Goal: Check status: Check status

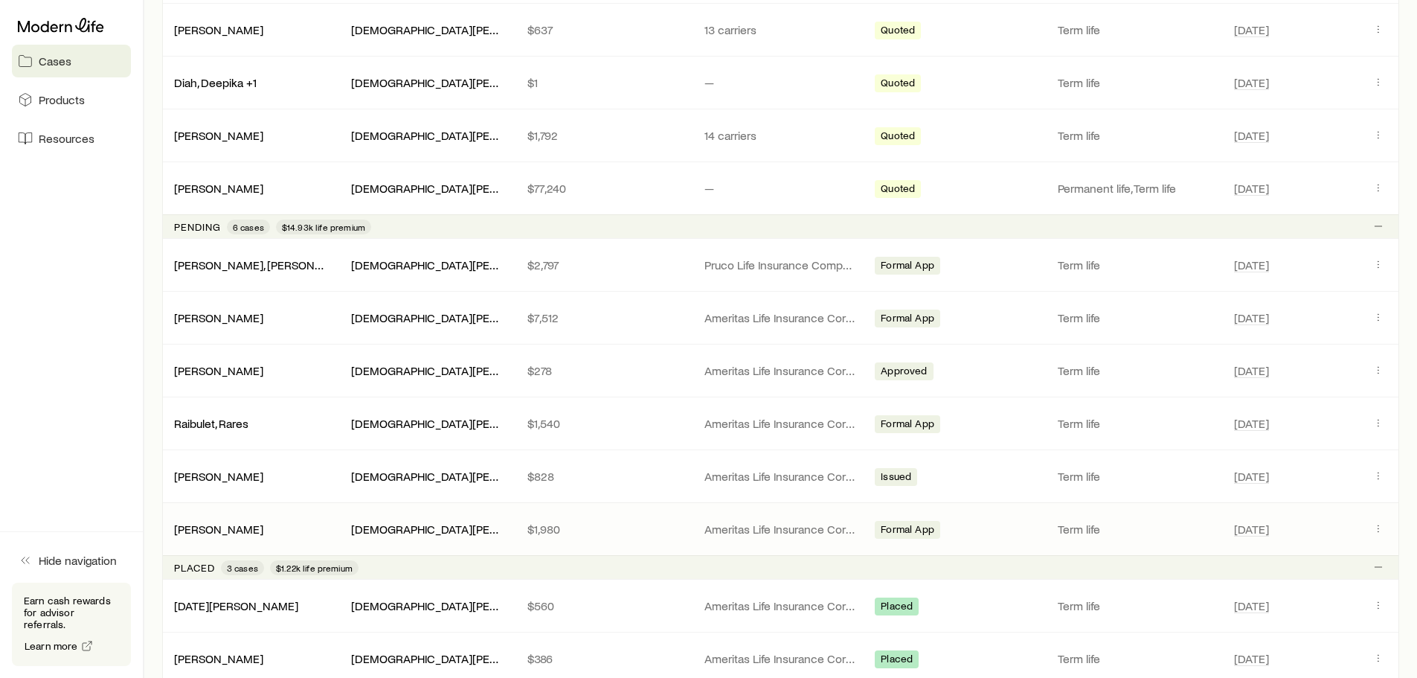
scroll to position [479, 0]
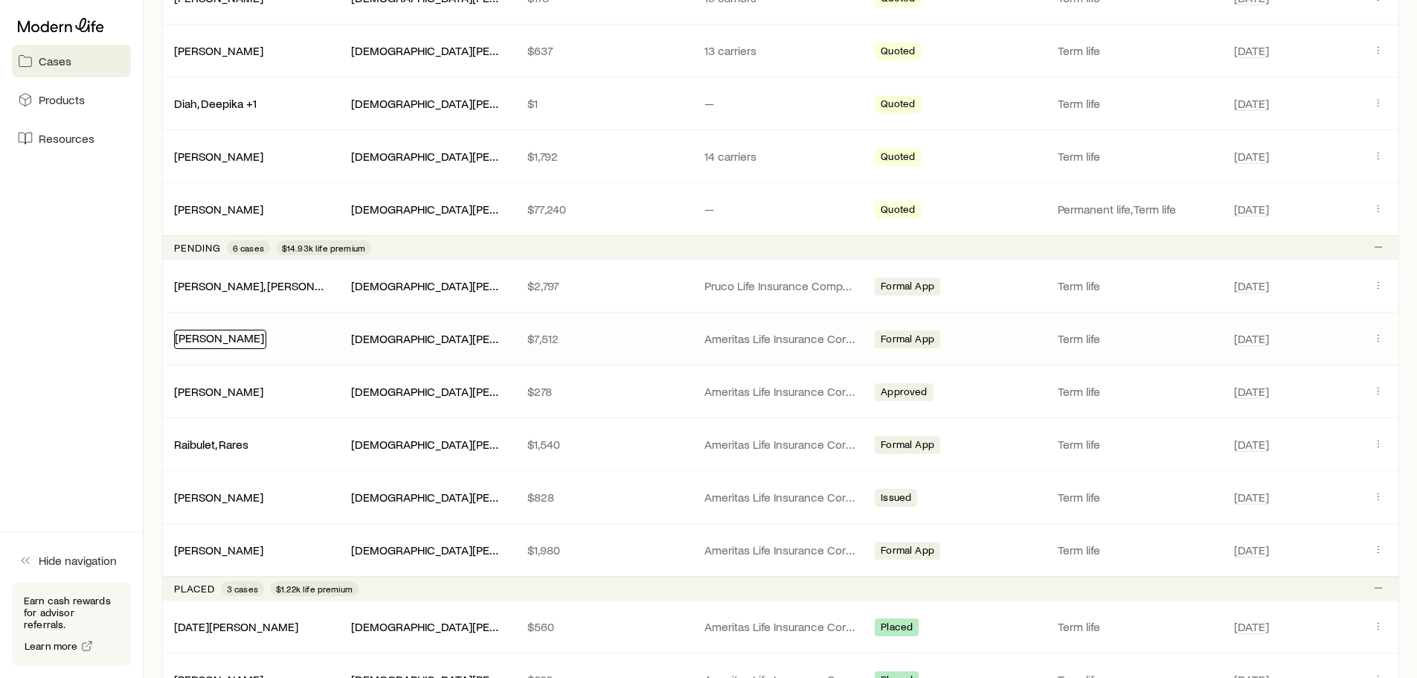
click at [216, 332] on link "[PERSON_NAME]" at bounding box center [219, 337] width 89 height 14
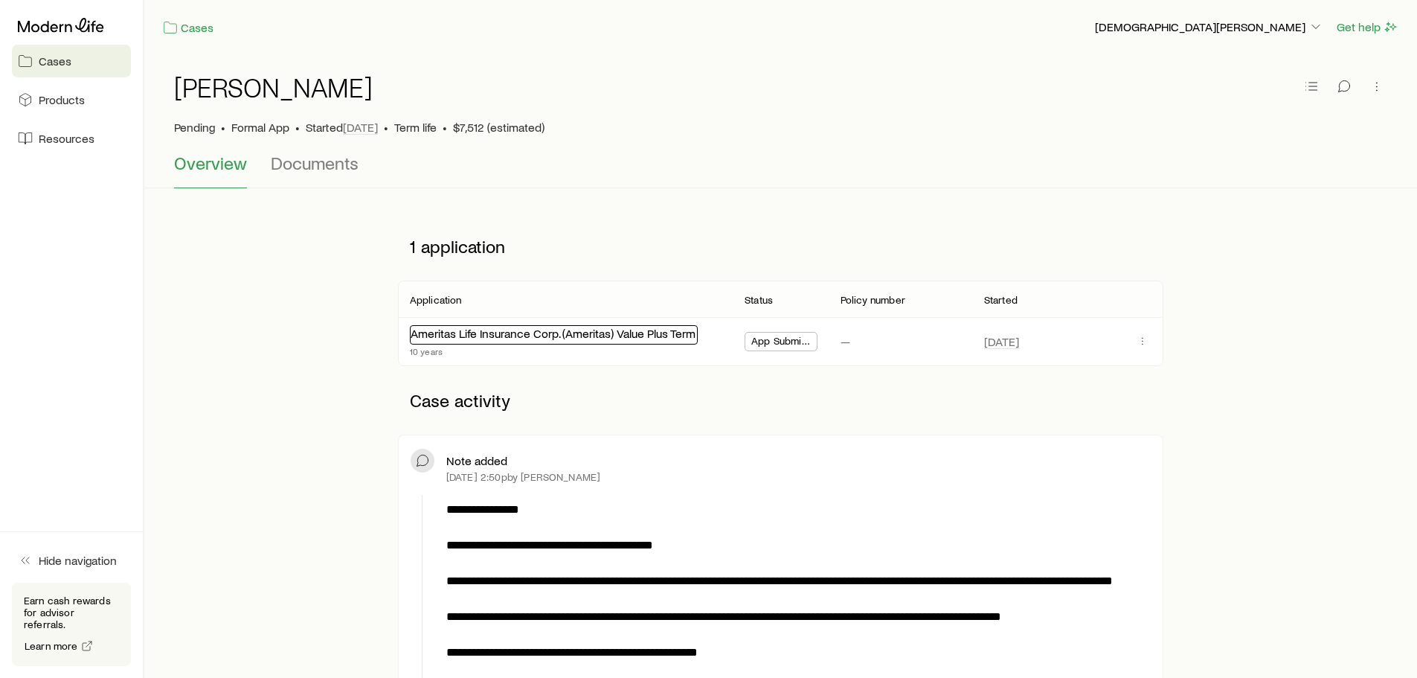
click at [651, 329] on link "Ameritas Life Insurance Corp. (Ameritas) Value Plus Term" at bounding box center [553, 333] width 285 height 14
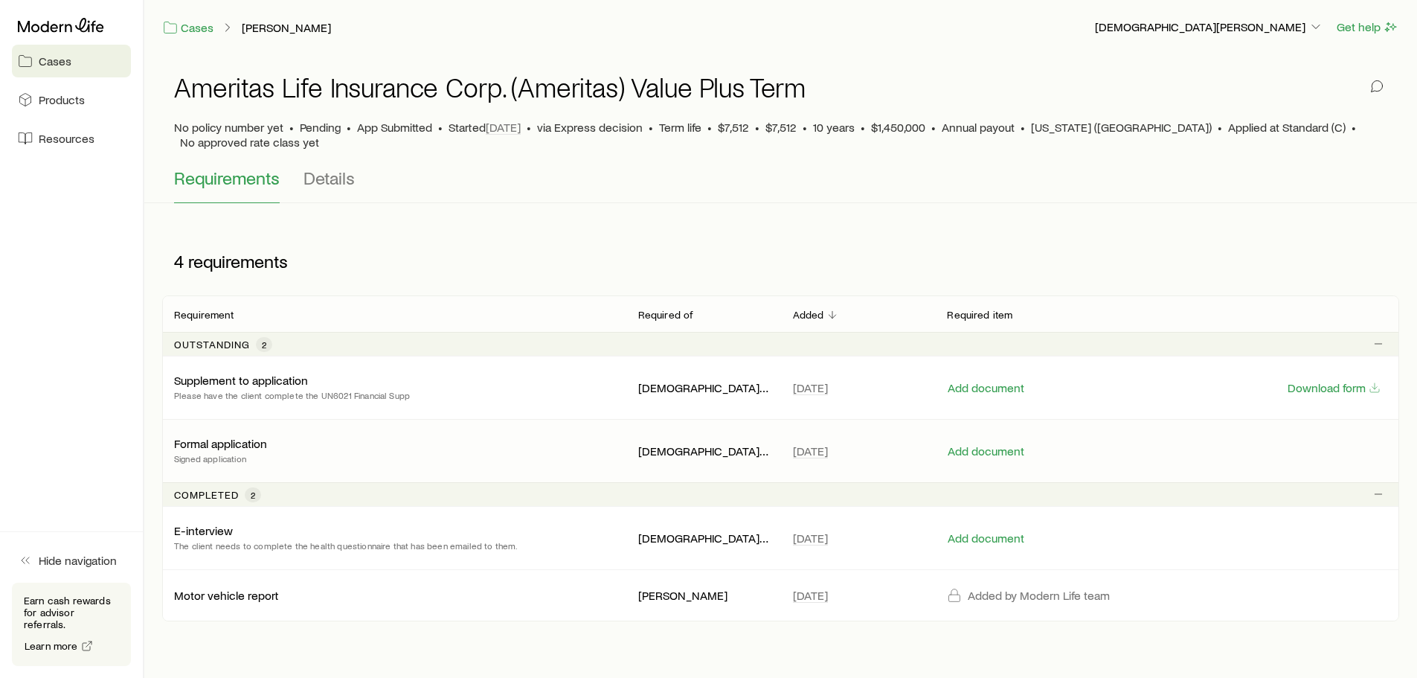
click at [251, 451] on p "Signed application" at bounding box center [220, 458] width 93 height 15
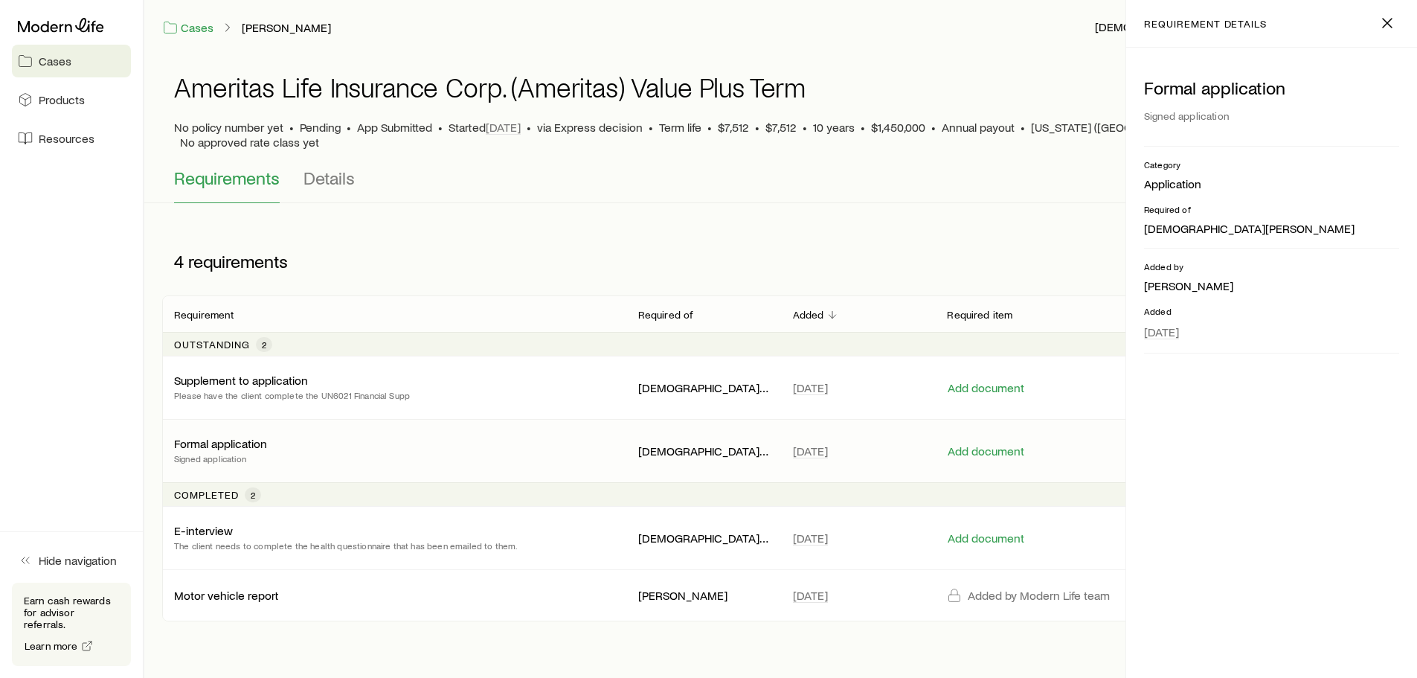
click at [558, 438] on div "Formal application Signed application" at bounding box center [394, 451] width 440 height 30
click at [540, 402] on div "Supplement to application Please have the client complete the UN6021 Financial …" at bounding box center [780, 387] width 1237 height 62
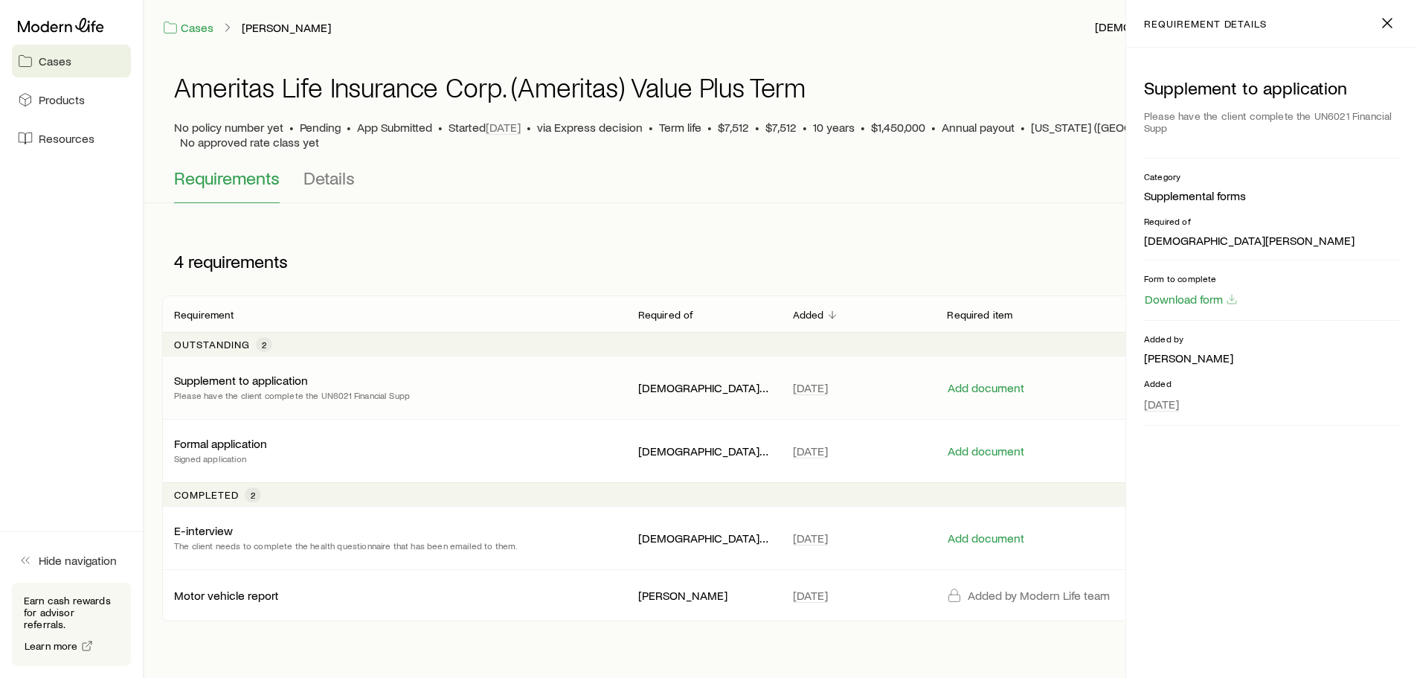
click at [60, 65] on span "Cases" at bounding box center [55, 61] width 33 height 15
